Goal: Go to known website: Go to known website

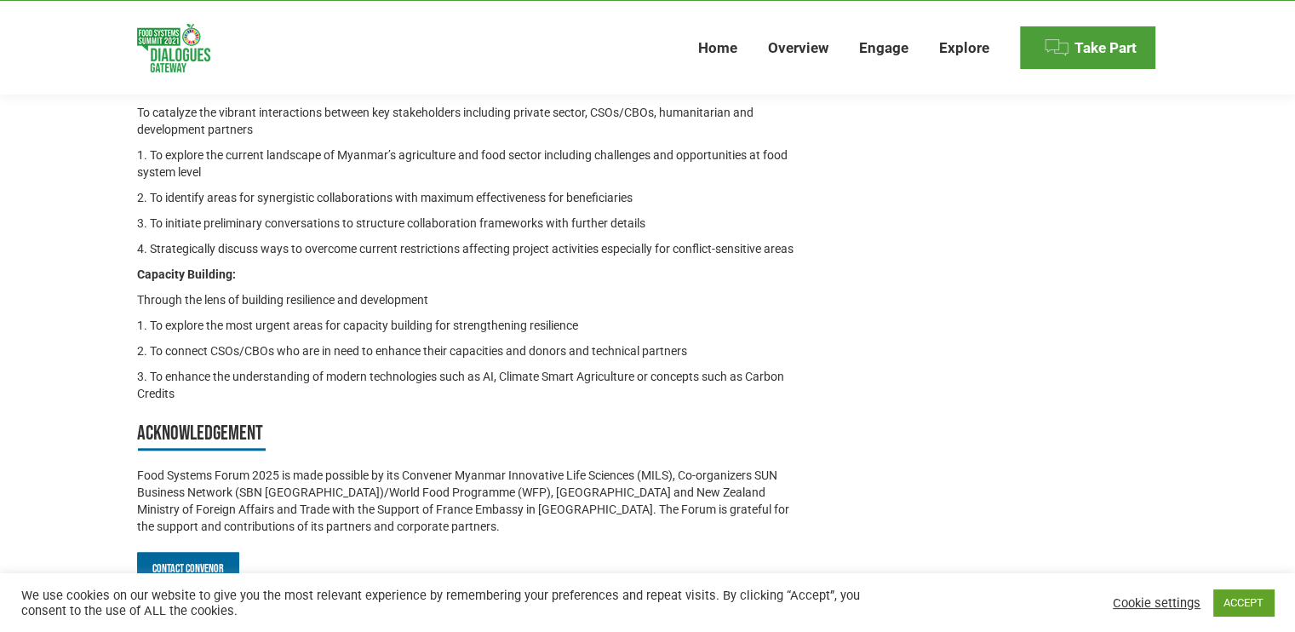
scroll to position [1784, 0]
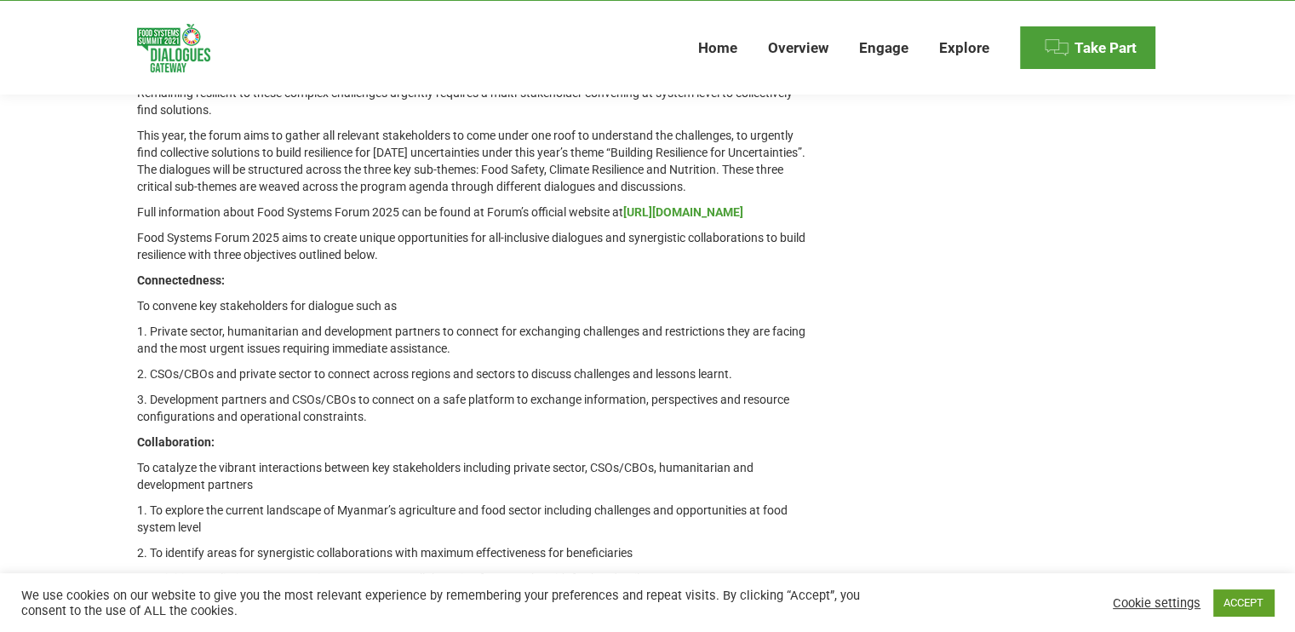
scroll to position [1188, 0]
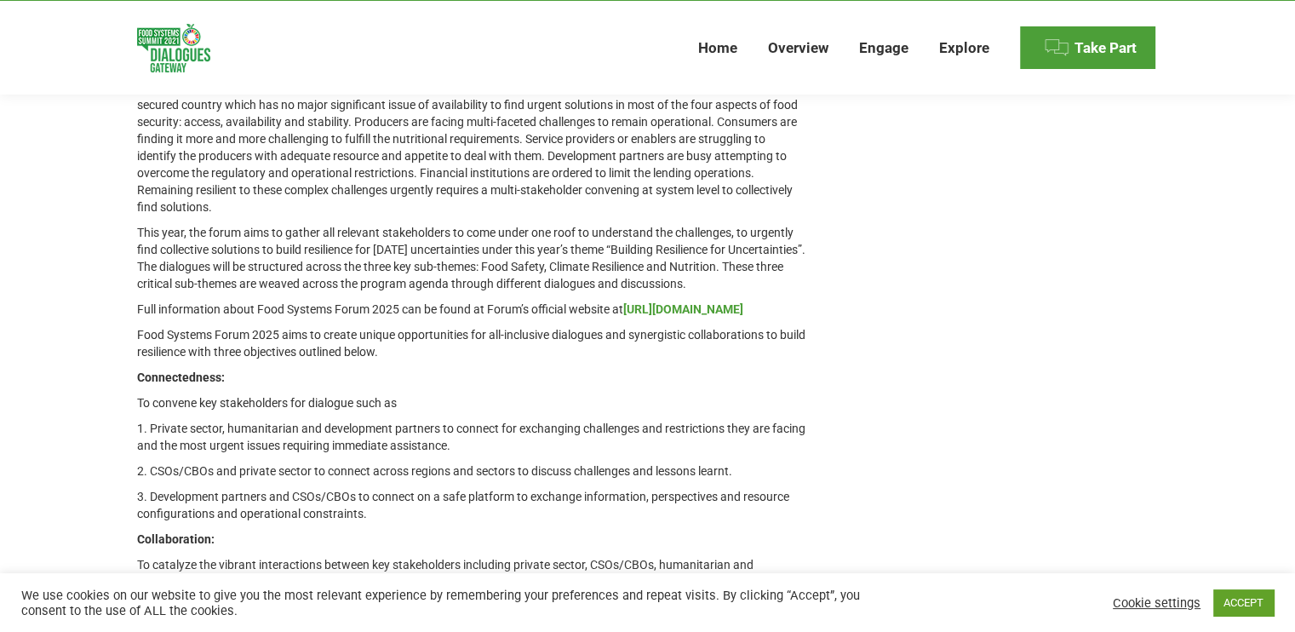
click at [623, 316] on strong "[URL][DOMAIN_NAME]" at bounding box center [683, 309] width 120 height 14
